Goal: Find specific page/section: Find specific page/section

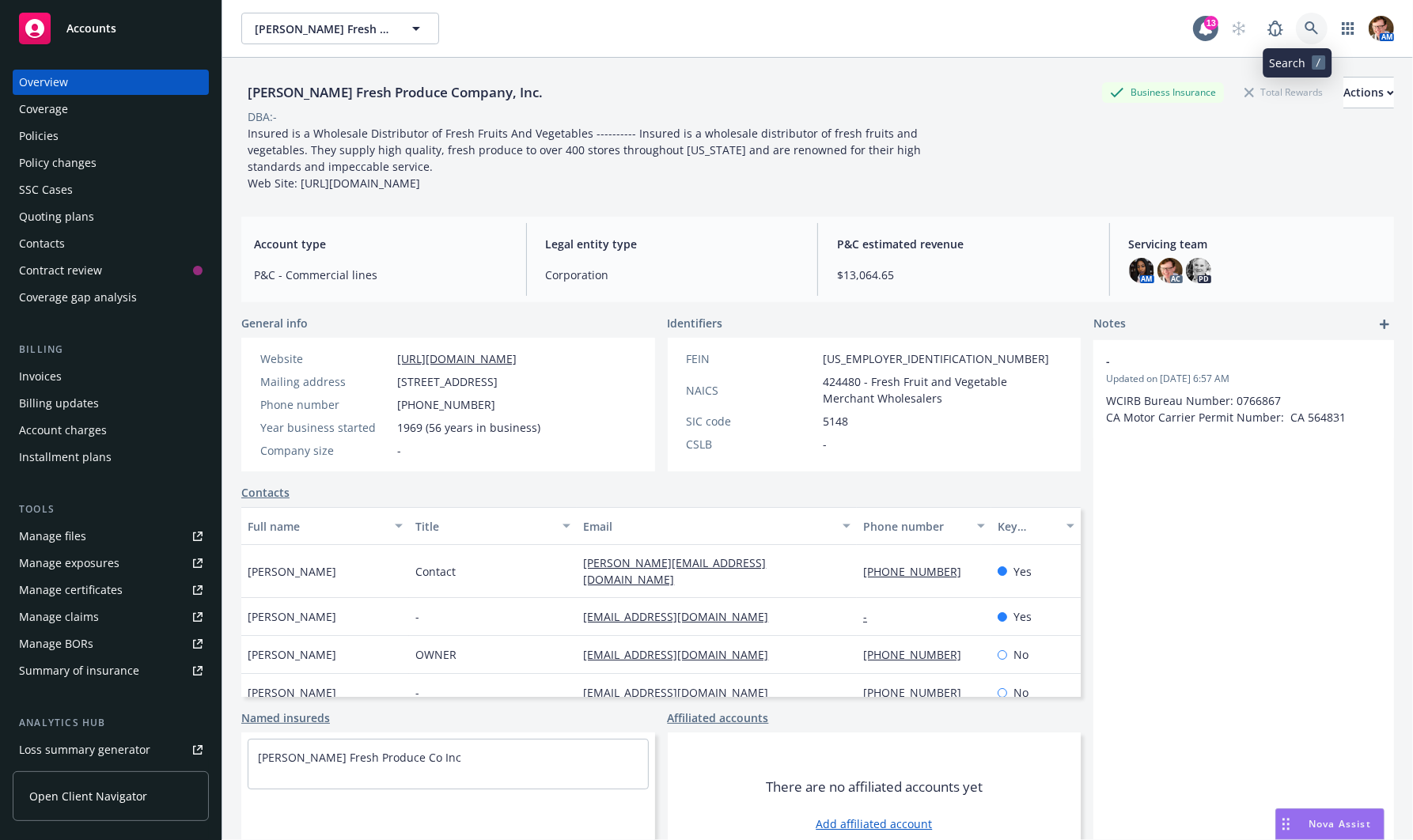
click at [1296, 16] on link at bounding box center [1312, 28] width 32 height 32
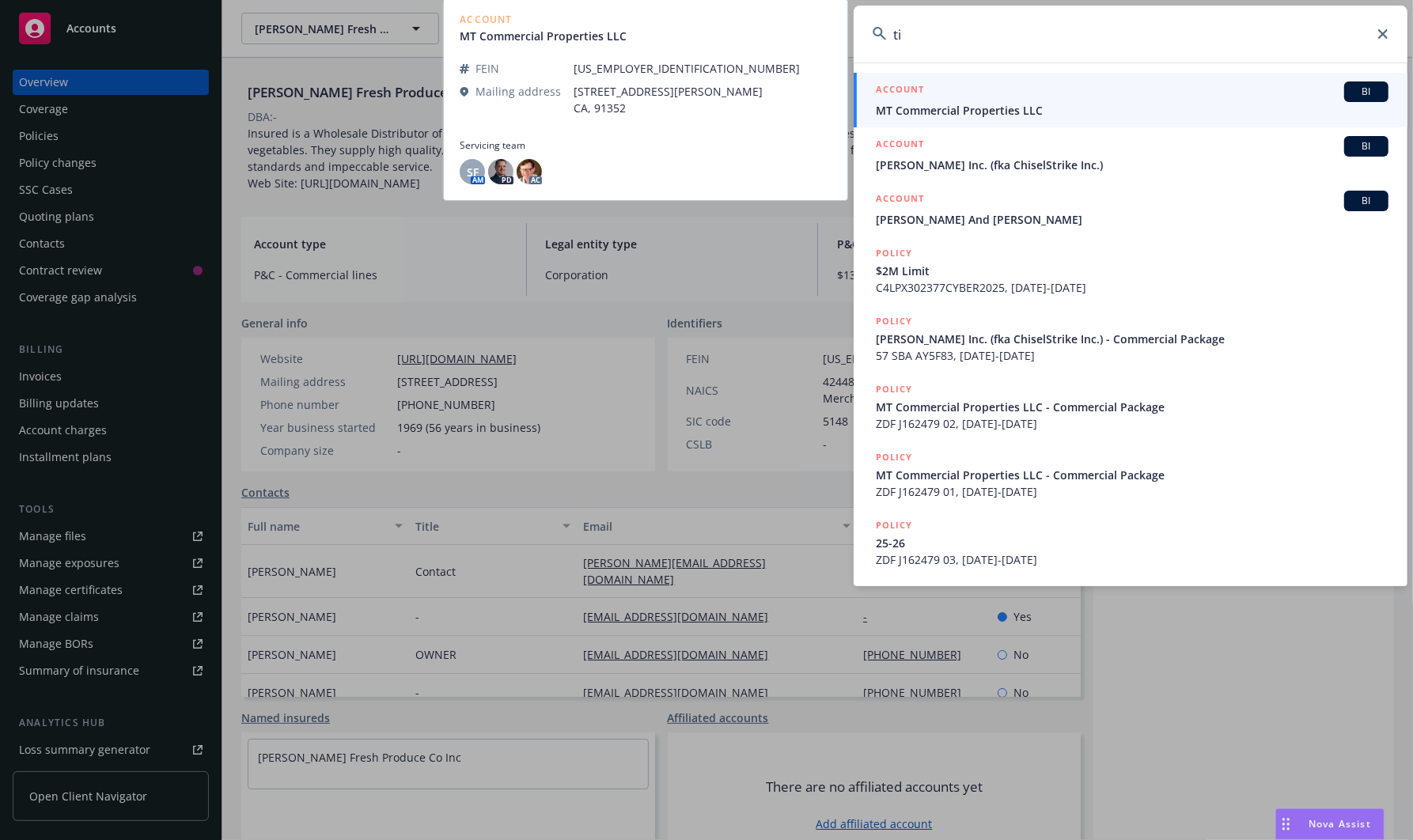
type input "t"
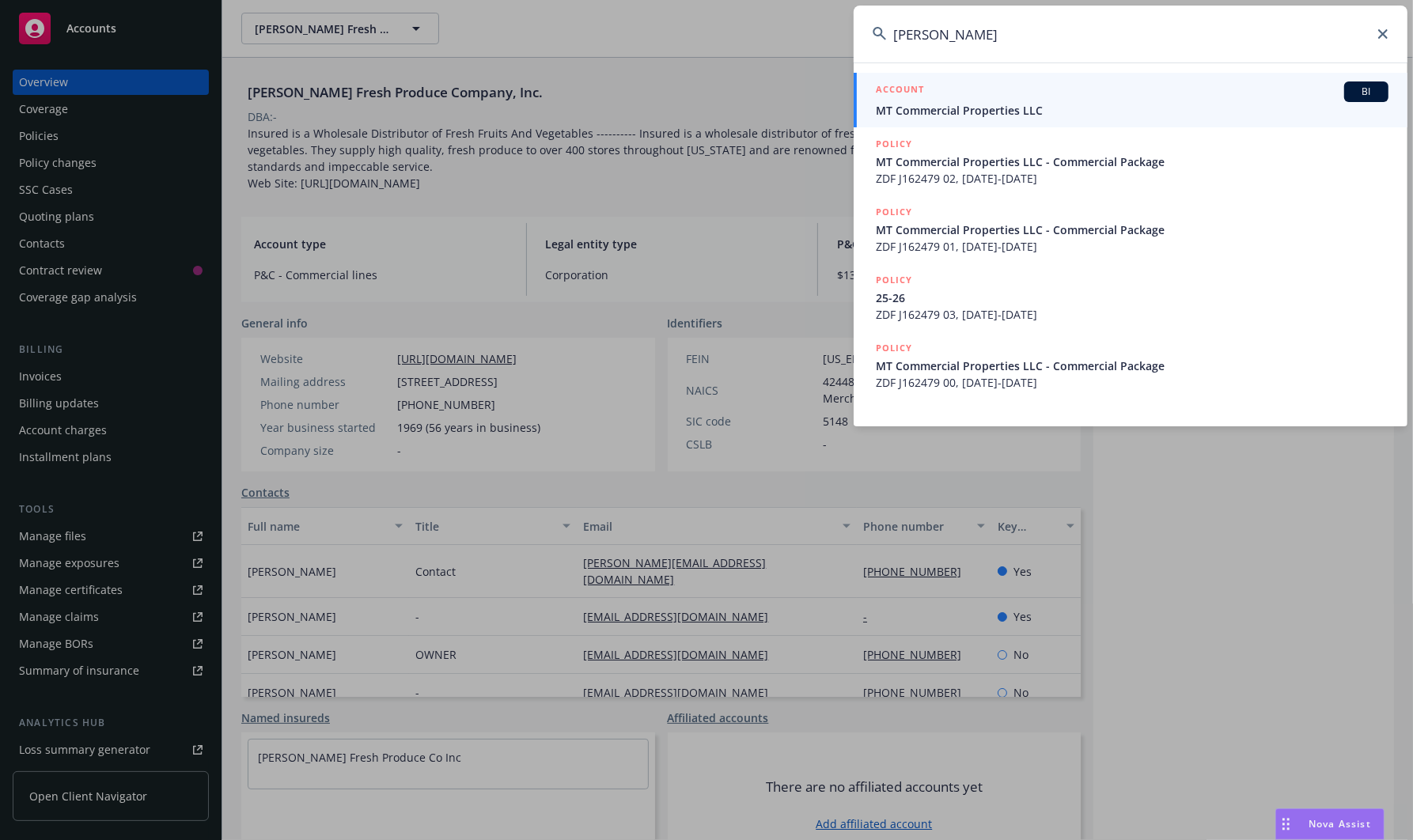
type input "[PERSON_NAME]"
click at [984, 95] on div "ACCOUNT BI" at bounding box center [1132, 91] width 513 height 21
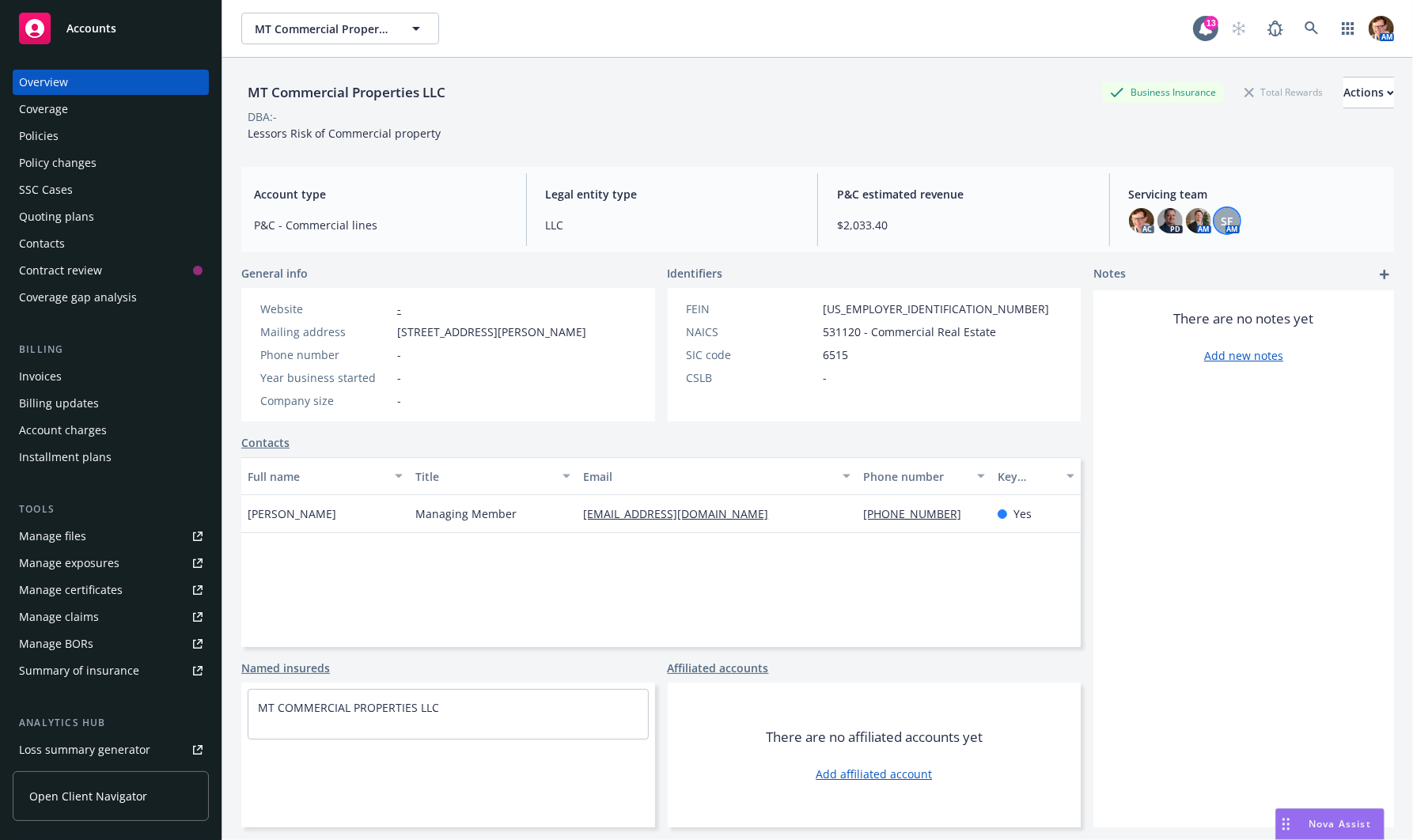
click at [1221, 223] on span "SF" at bounding box center [1226, 221] width 12 height 16
click at [1190, 219] on img at bounding box center [1199, 221] width 26 height 26
click at [61, 112] on div "Coverage" at bounding box center [44, 109] width 49 height 26
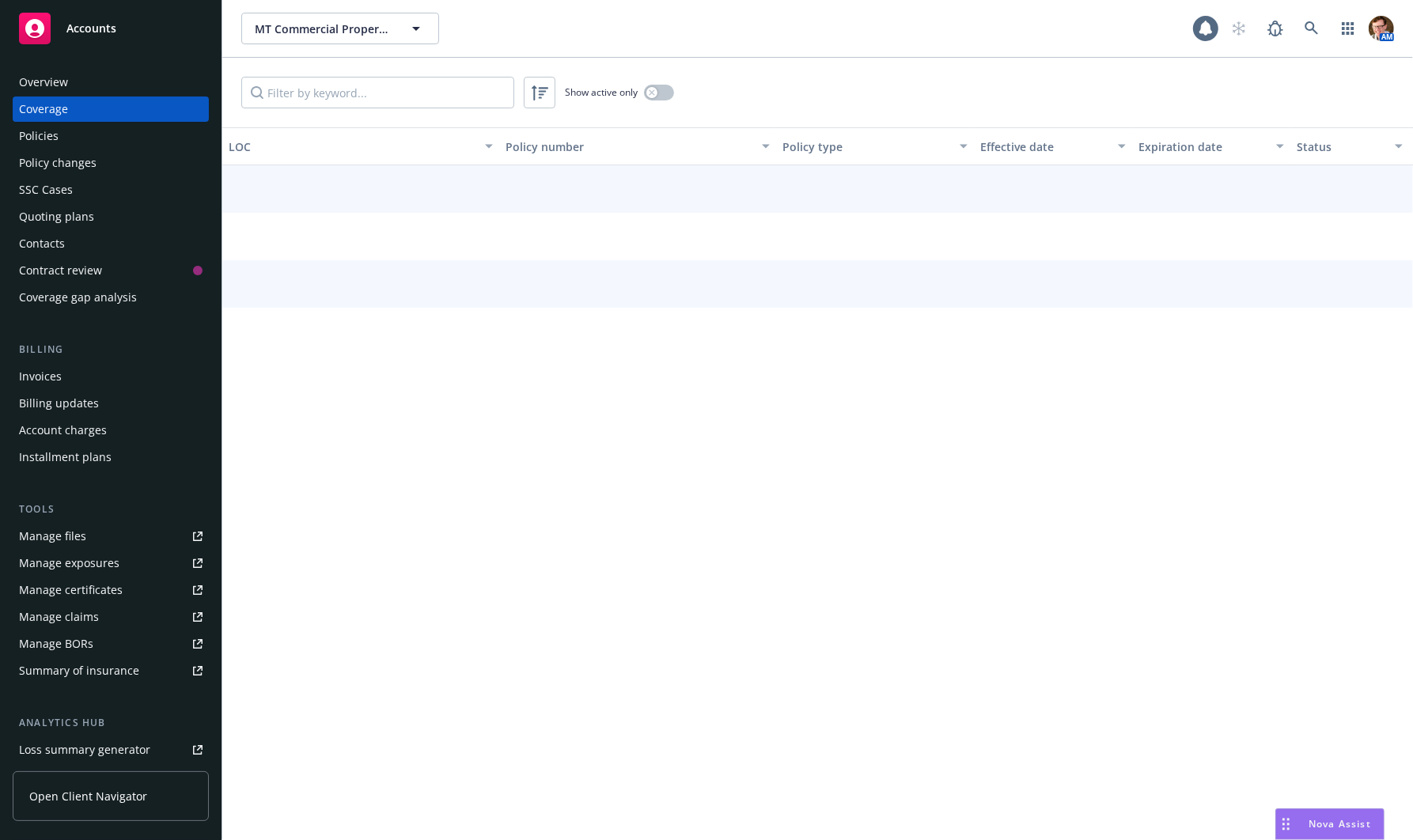
click at [68, 134] on div "Policies" at bounding box center [110, 136] width 183 height 26
